Goal: Transaction & Acquisition: Purchase product/service

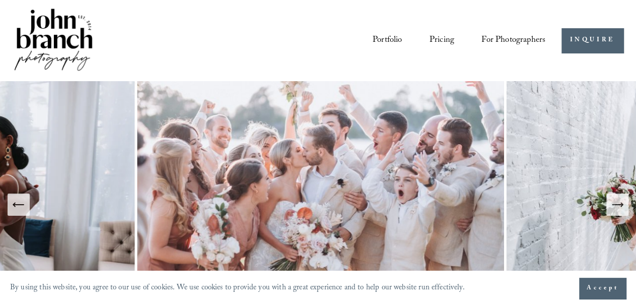
scroll to position [86, 0]
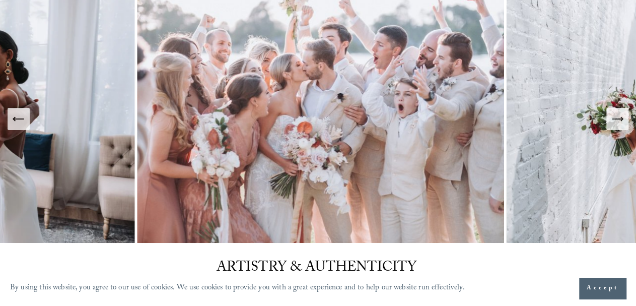
click at [622, 117] on icon "Next Slide" at bounding box center [618, 119] width 14 height 14
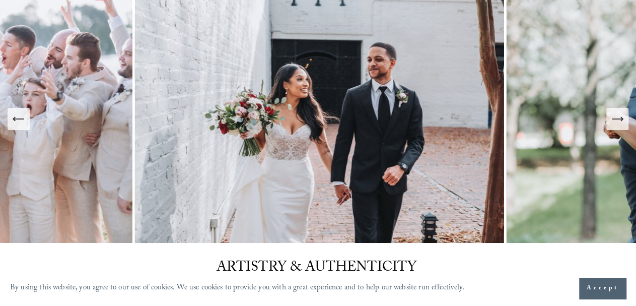
click at [622, 117] on icon "Next Slide" at bounding box center [618, 119] width 14 height 14
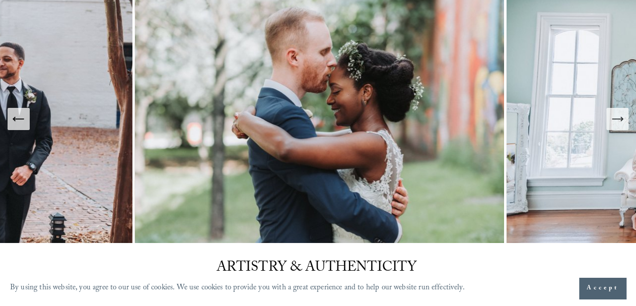
click at [622, 117] on icon "Next Slide" at bounding box center [618, 119] width 14 height 14
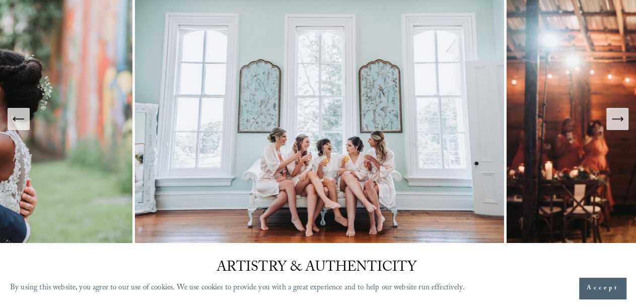
click at [622, 117] on icon "Next Slide" at bounding box center [618, 119] width 14 height 14
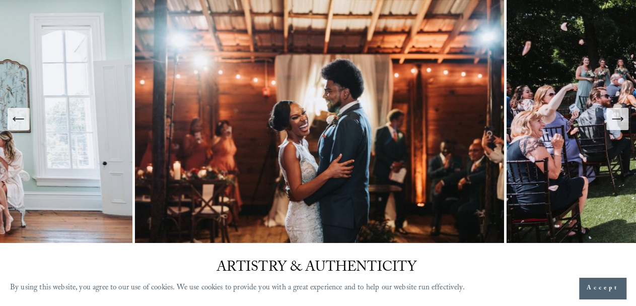
click at [622, 117] on icon "Next Slide" at bounding box center [618, 119] width 14 height 14
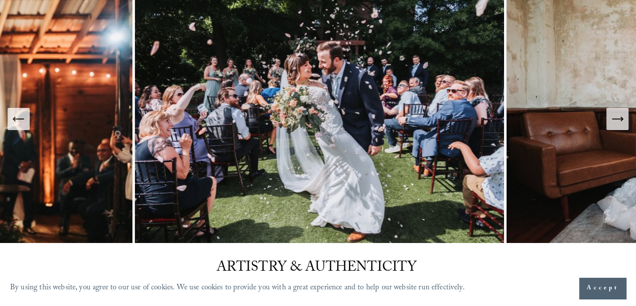
click at [622, 117] on icon "Next Slide" at bounding box center [618, 119] width 14 height 14
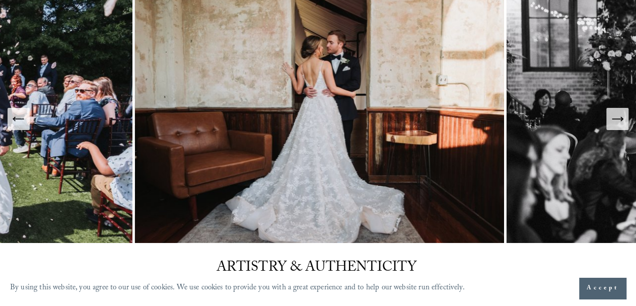
click at [622, 117] on icon "Next Slide" at bounding box center [618, 119] width 14 height 14
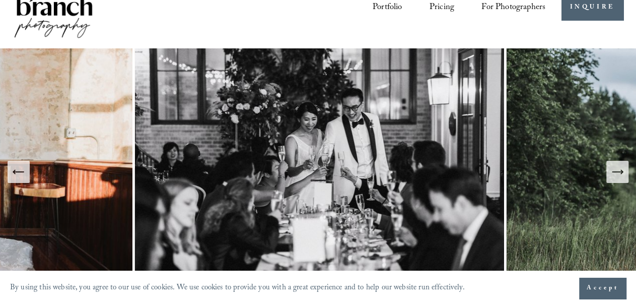
scroll to position [0, 0]
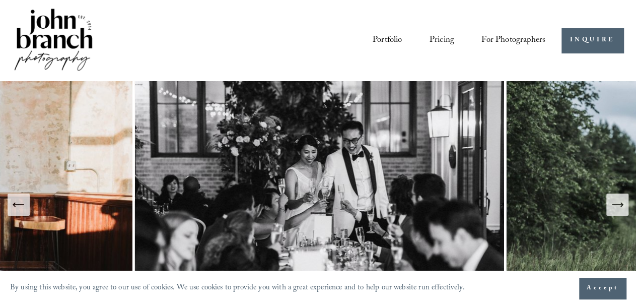
click at [0, 0] on span "Presets" at bounding box center [0, 0] width 0 height 0
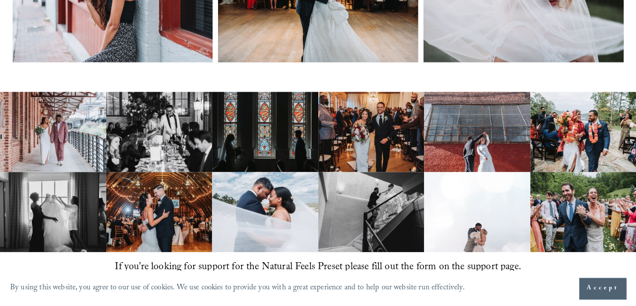
scroll to position [696, 0]
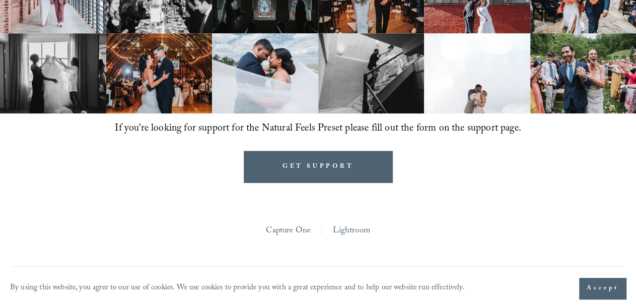
click at [594, 289] on span "Accept" at bounding box center [603, 288] width 32 height 10
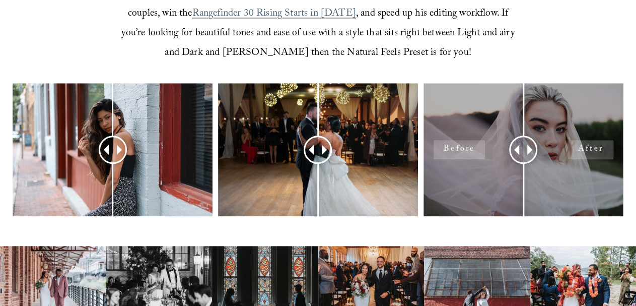
scroll to position [387, 0]
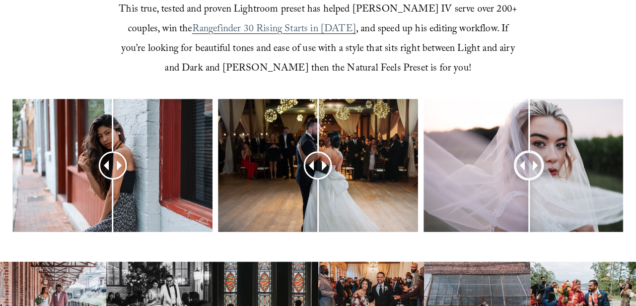
drag, startPoint x: 517, startPoint y: 151, endPoint x: 529, endPoint y: 147, distance: 12.4
click at [529, 152] on div at bounding box center [529, 165] width 26 height 26
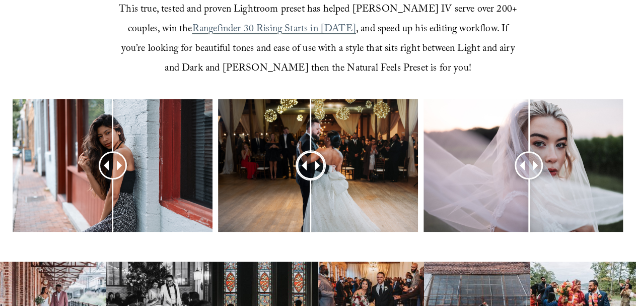
drag, startPoint x: 319, startPoint y: 150, endPoint x: 284, endPoint y: 174, distance: 43.2
click at [297, 174] on div at bounding box center [310, 165] width 27 height 27
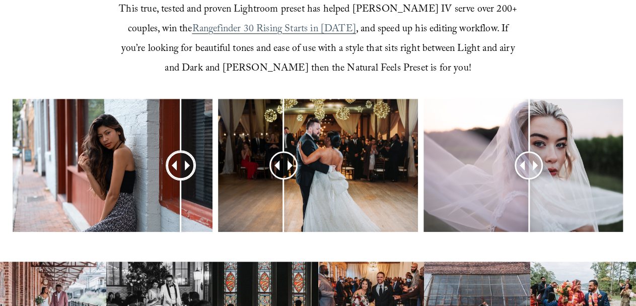
drag, startPoint x: 114, startPoint y: 152, endPoint x: 182, endPoint y: 123, distance: 73.6
click at [182, 151] on div at bounding box center [181, 165] width 28 height 28
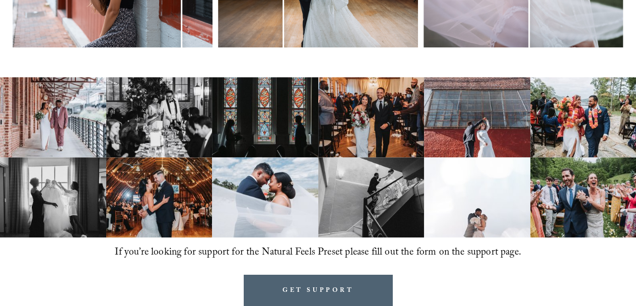
scroll to position [549, 0]
